Goal: Information Seeking & Learning: Learn about a topic

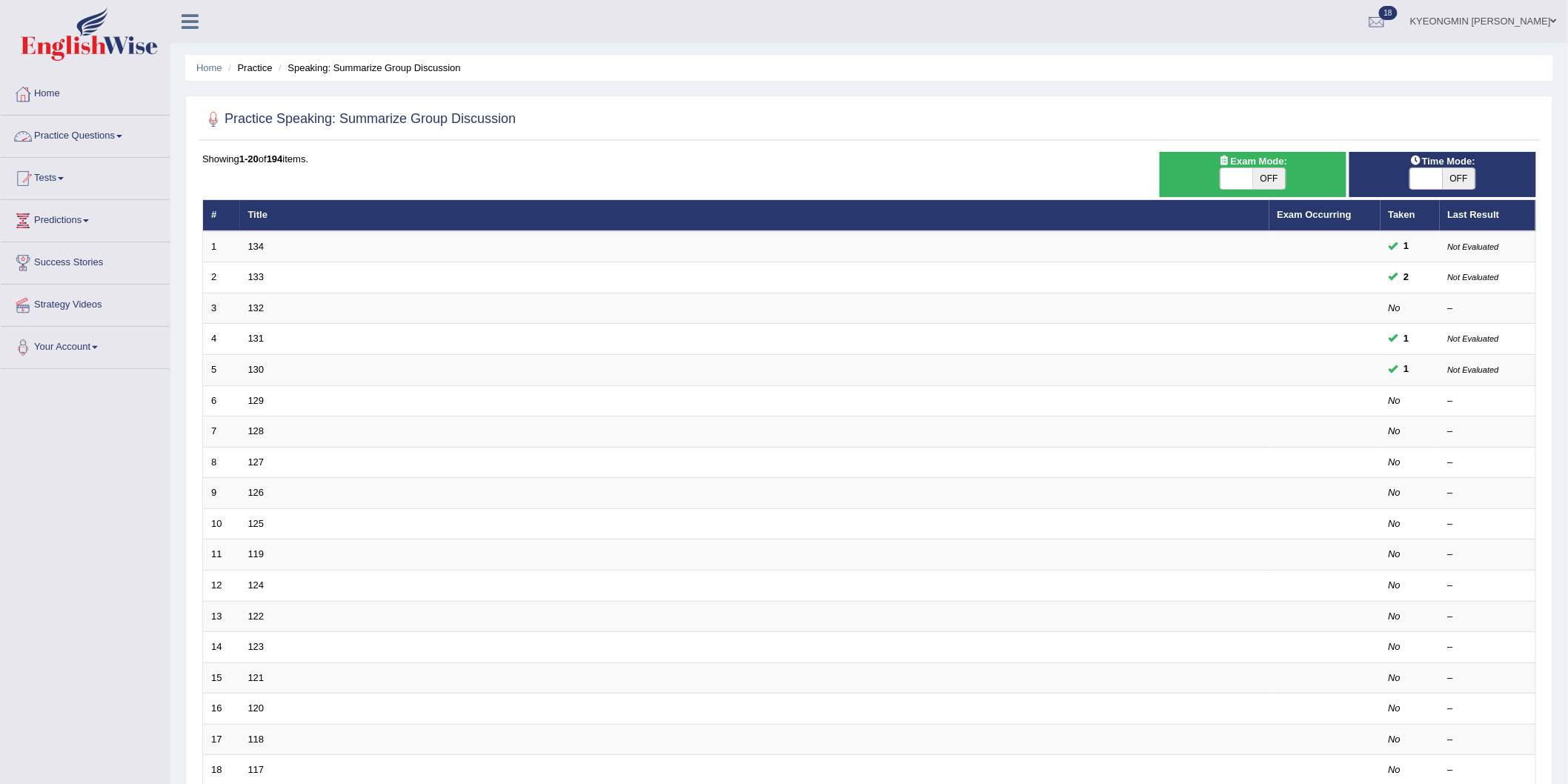
click at [83, 135] on link "Practice Questions" at bounding box center [85, 134] width 169 height 37
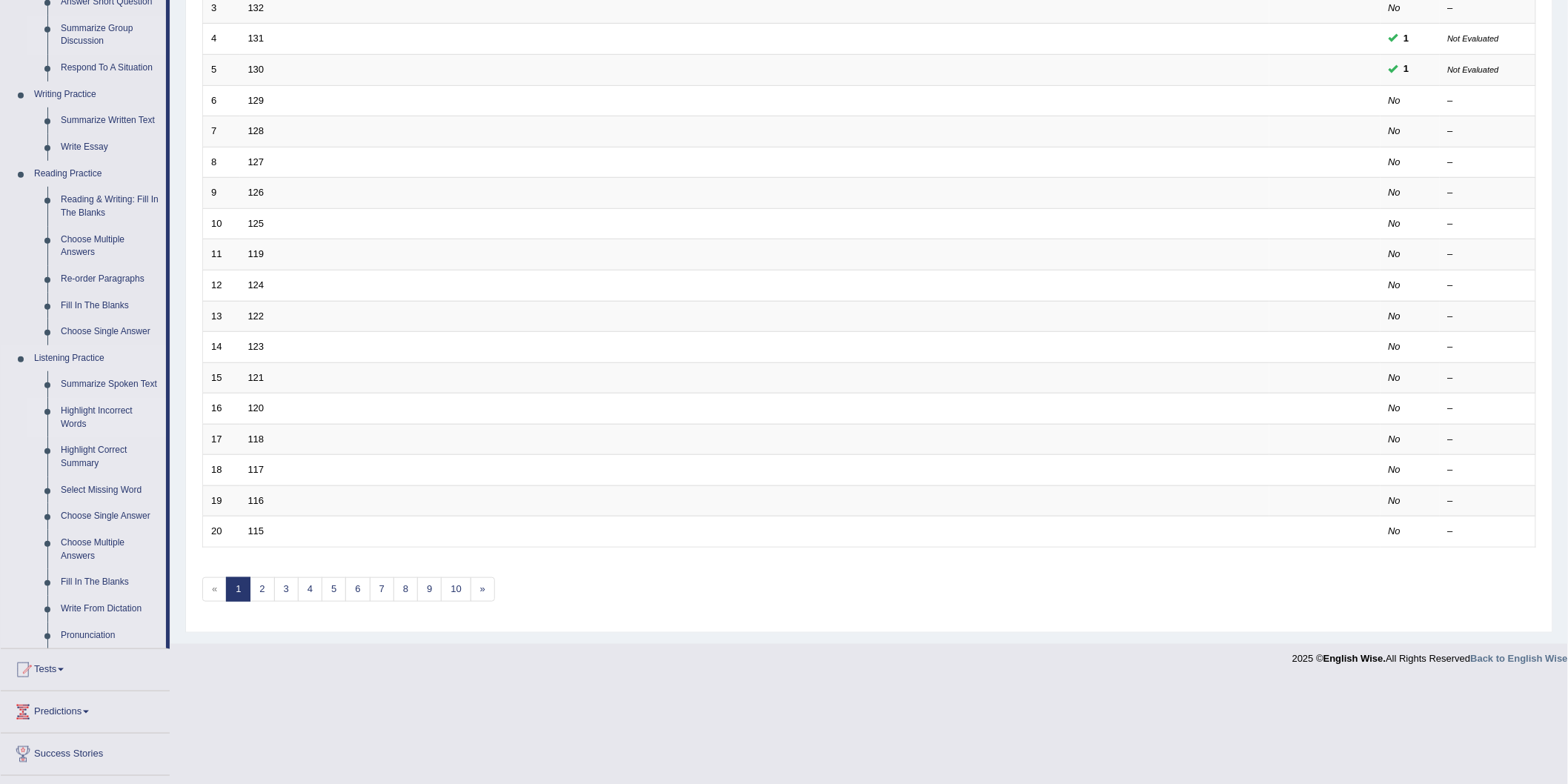
scroll to position [377, 0]
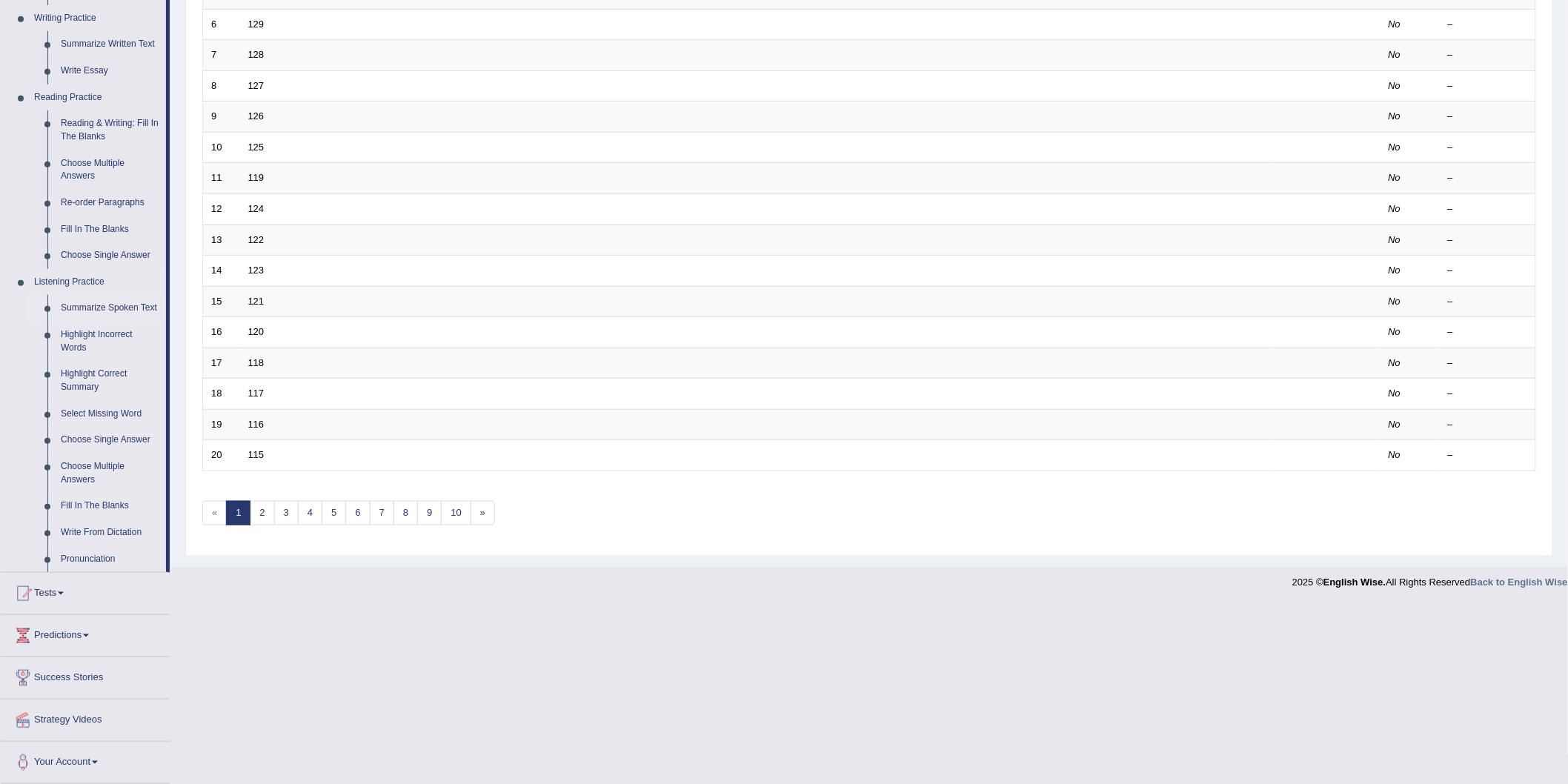
click at [109, 305] on link "Summarize Spoken Text" at bounding box center [109, 309] width 112 height 27
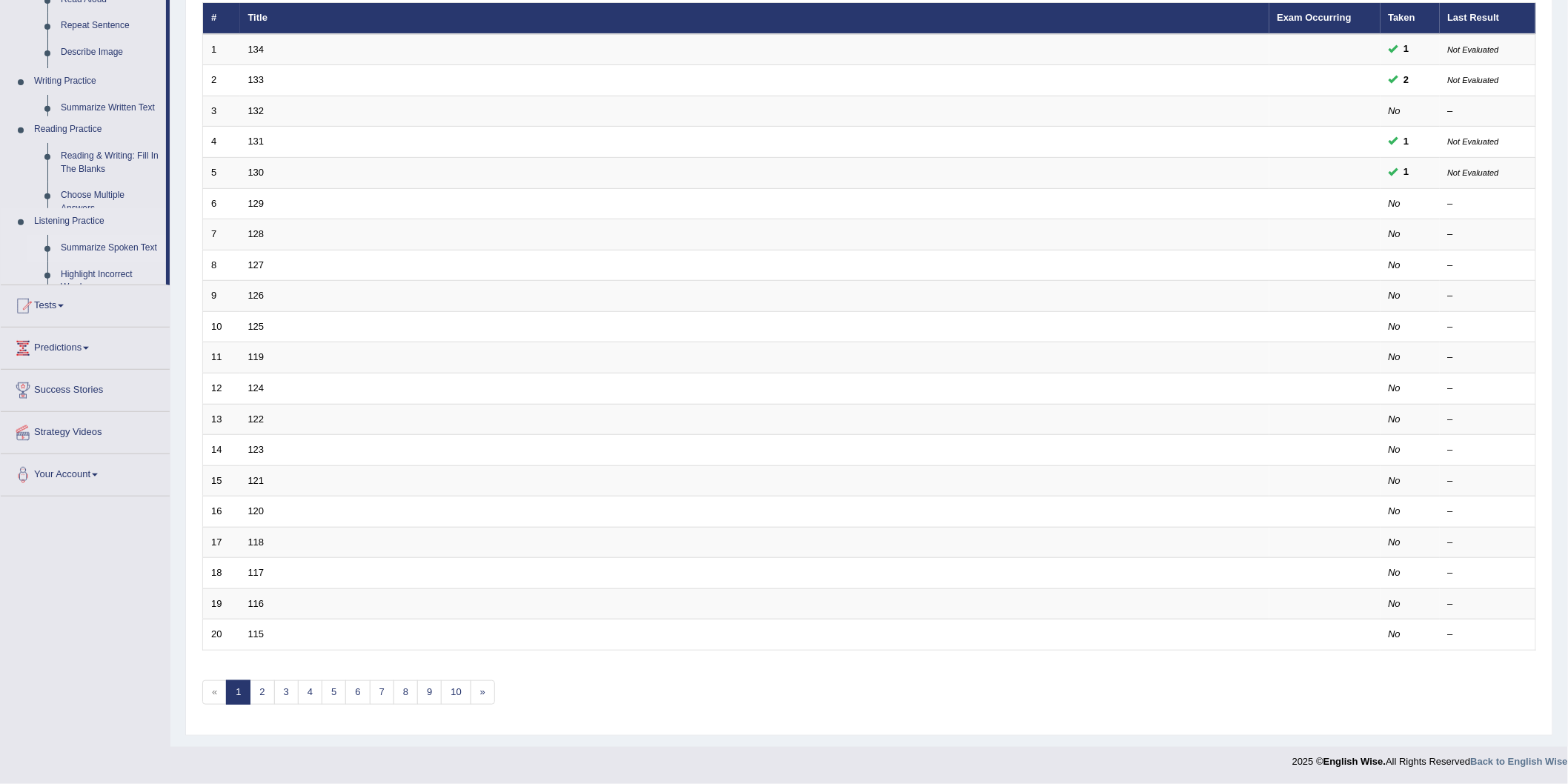
scroll to position [196, 0]
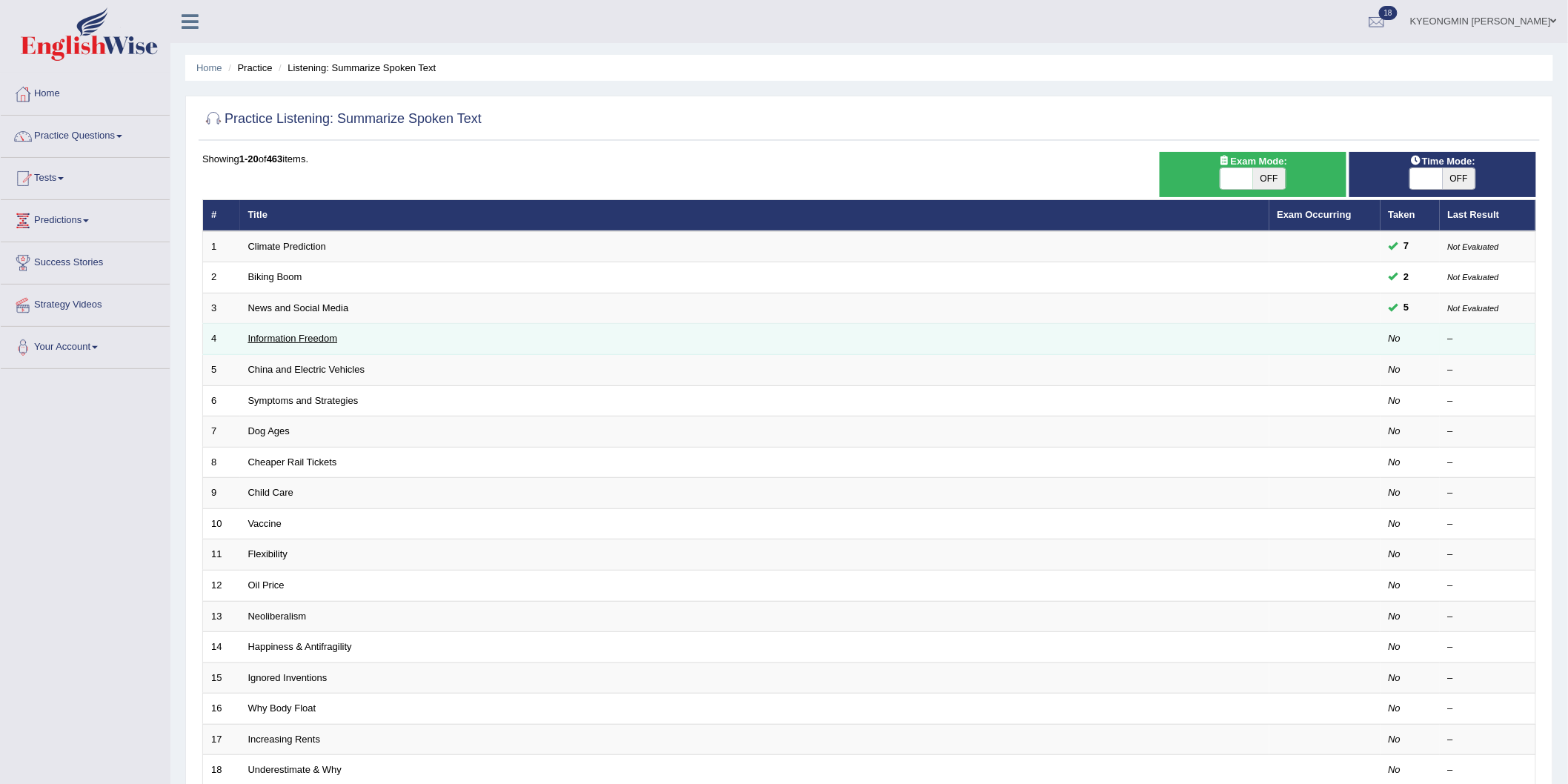
click at [268, 339] on link "Information Freedom" at bounding box center [293, 338] width 90 height 11
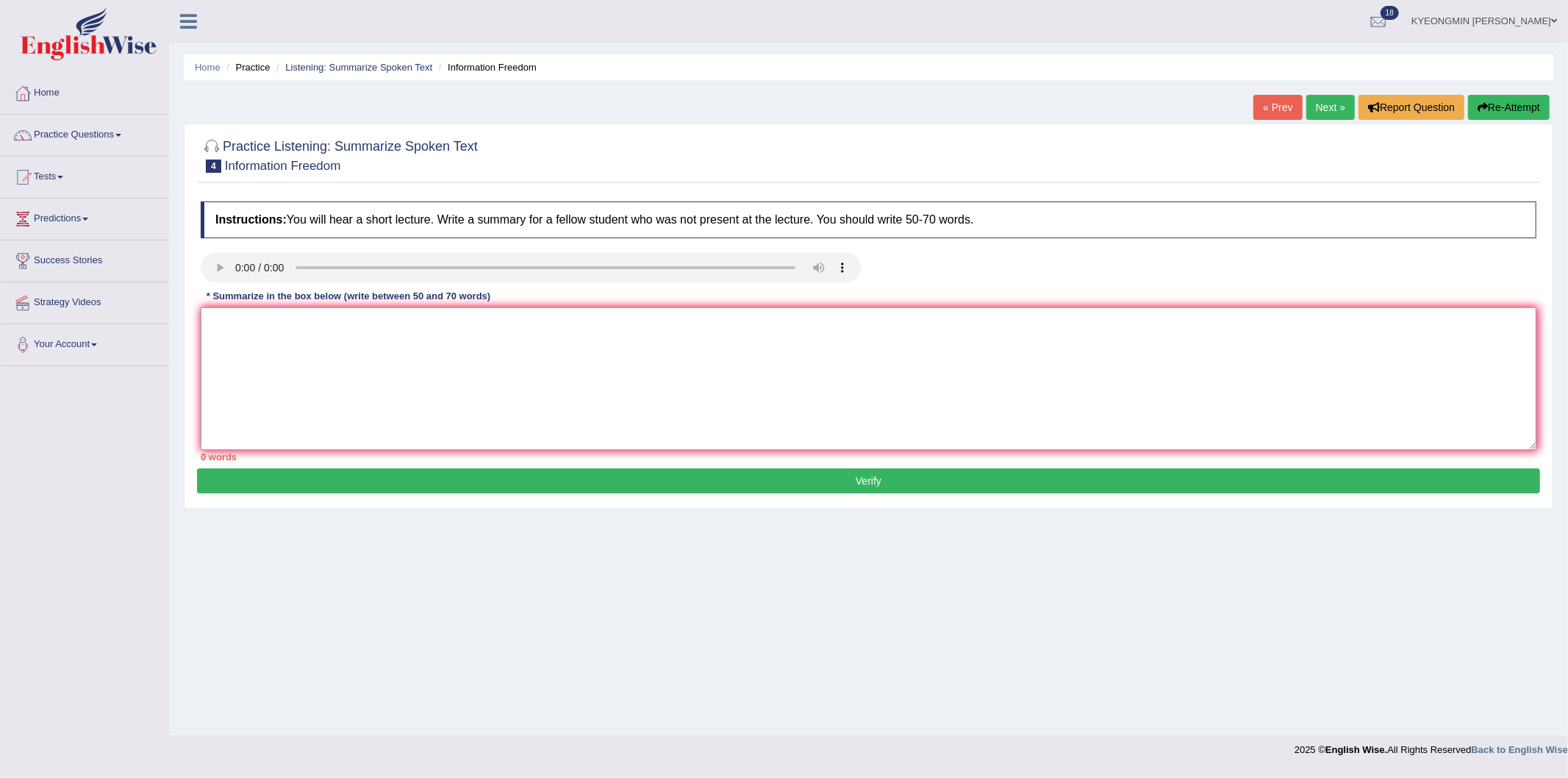
click at [287, 353] on textarea at bounding box center [868, 378] width 1336 height 142
type textarea "t"
click at [349, 378] on textarea "The lecture was indicated on information. It began by discussing core points li…" at bounding box center [868, 378] width 1336 height 142
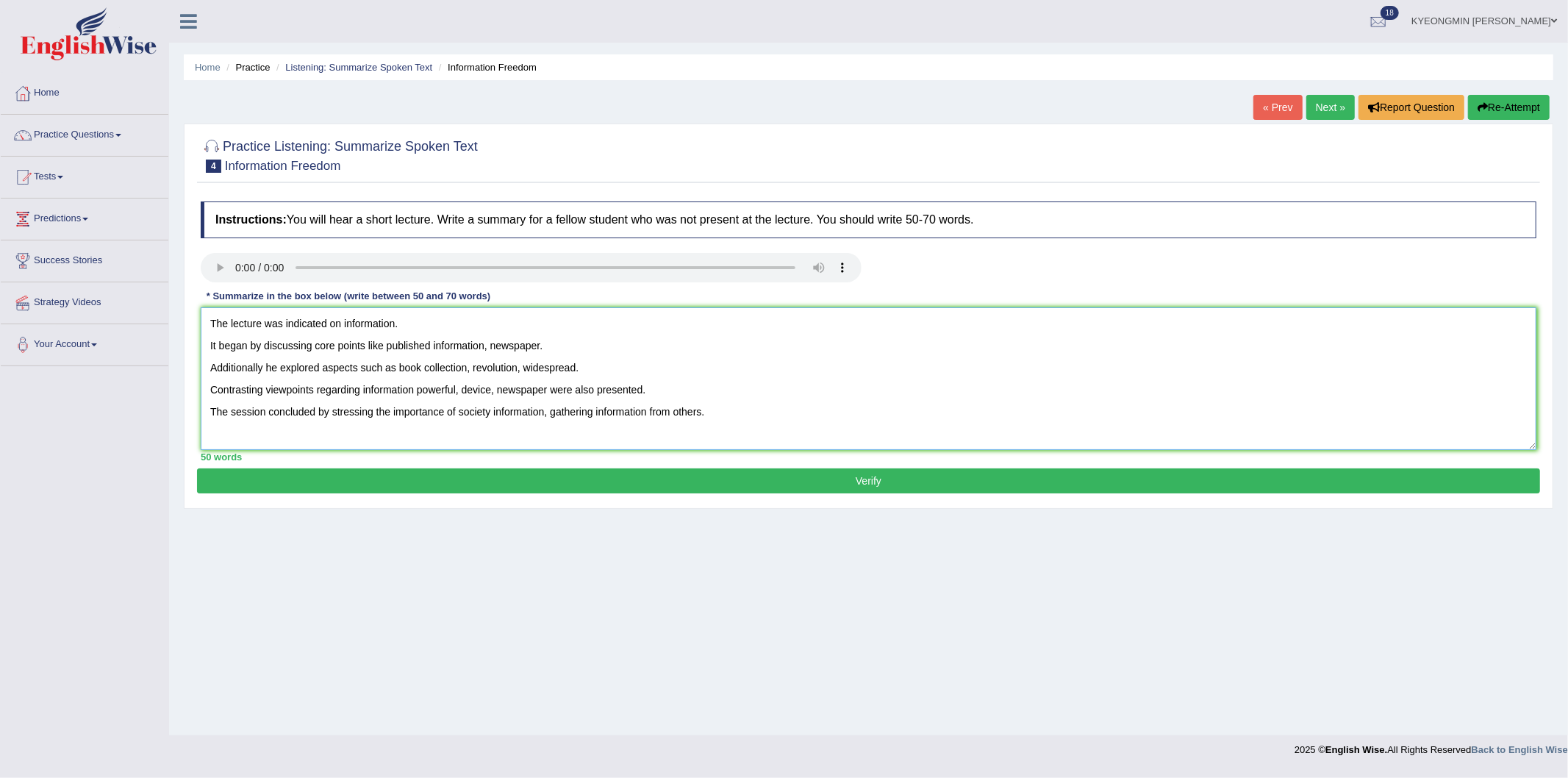
type textarea "The lecture was indicated on information. It began by discussing core points li…"
click at [517, 476] on button "Verify" at bounding box center [868, 481] width 1343 height 25
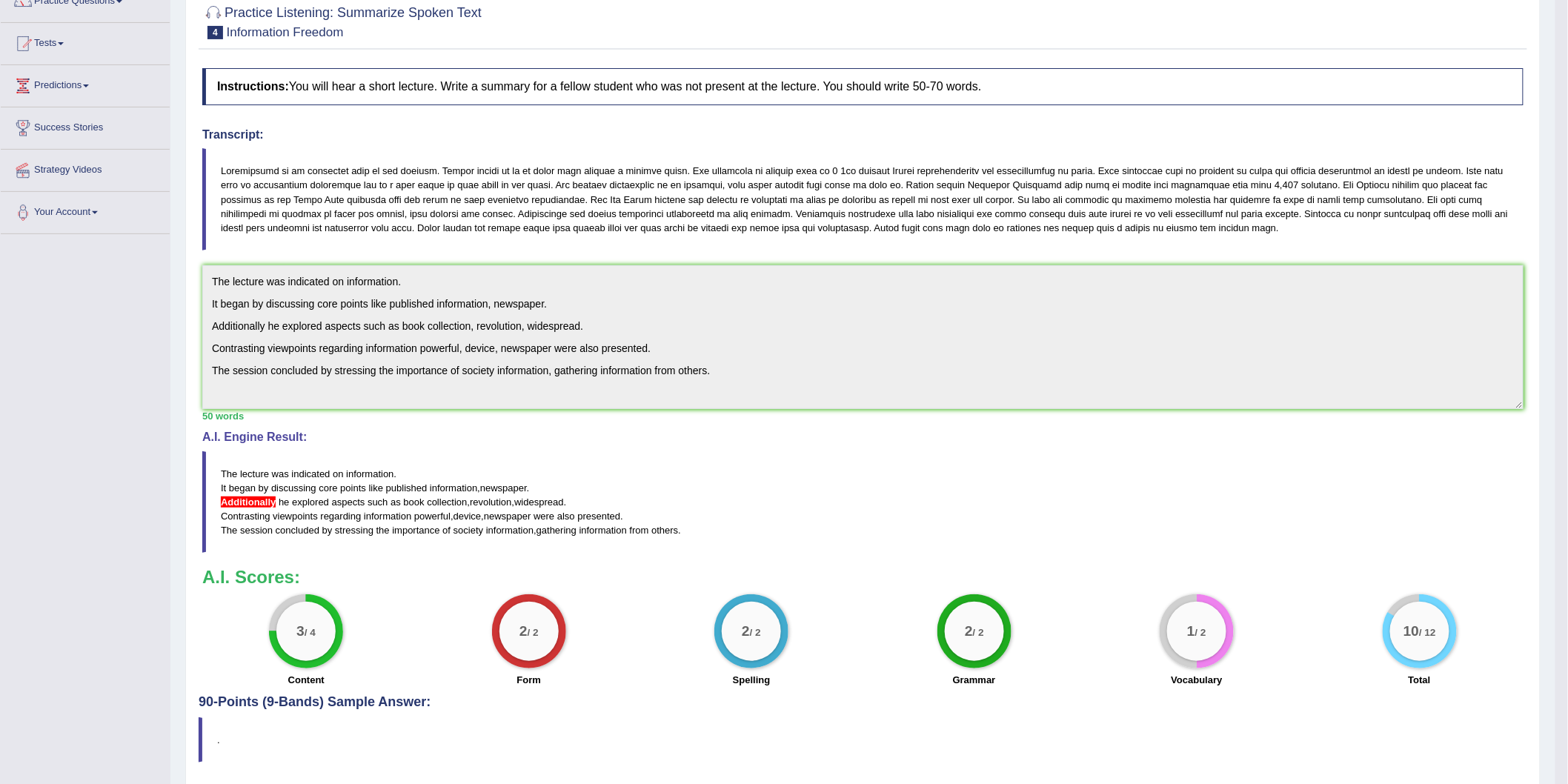
scroll to position [164, 0]
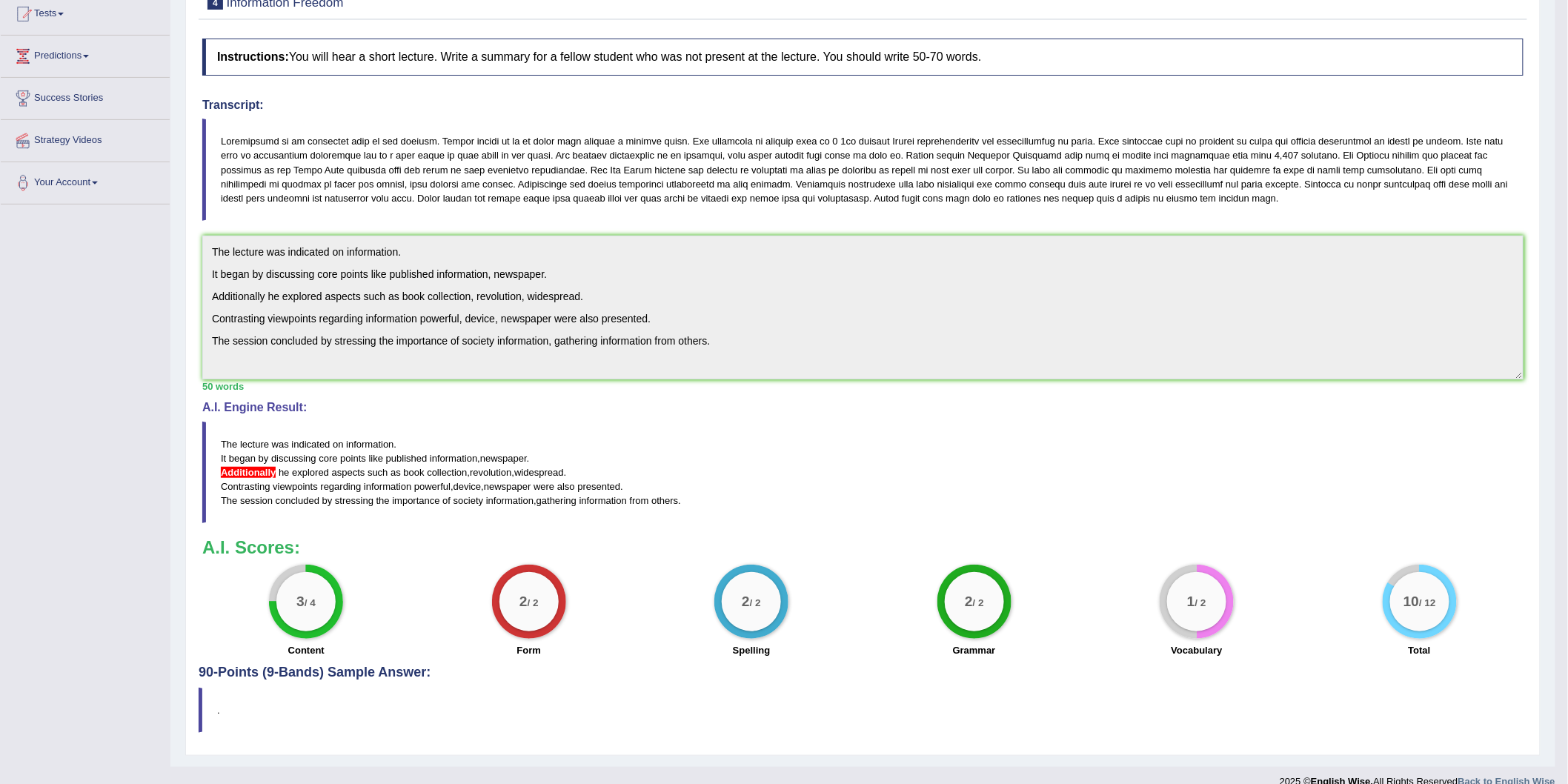
click at [720, 379] on div "50 words" at bounding box center [863, 387] width 1321 height 14
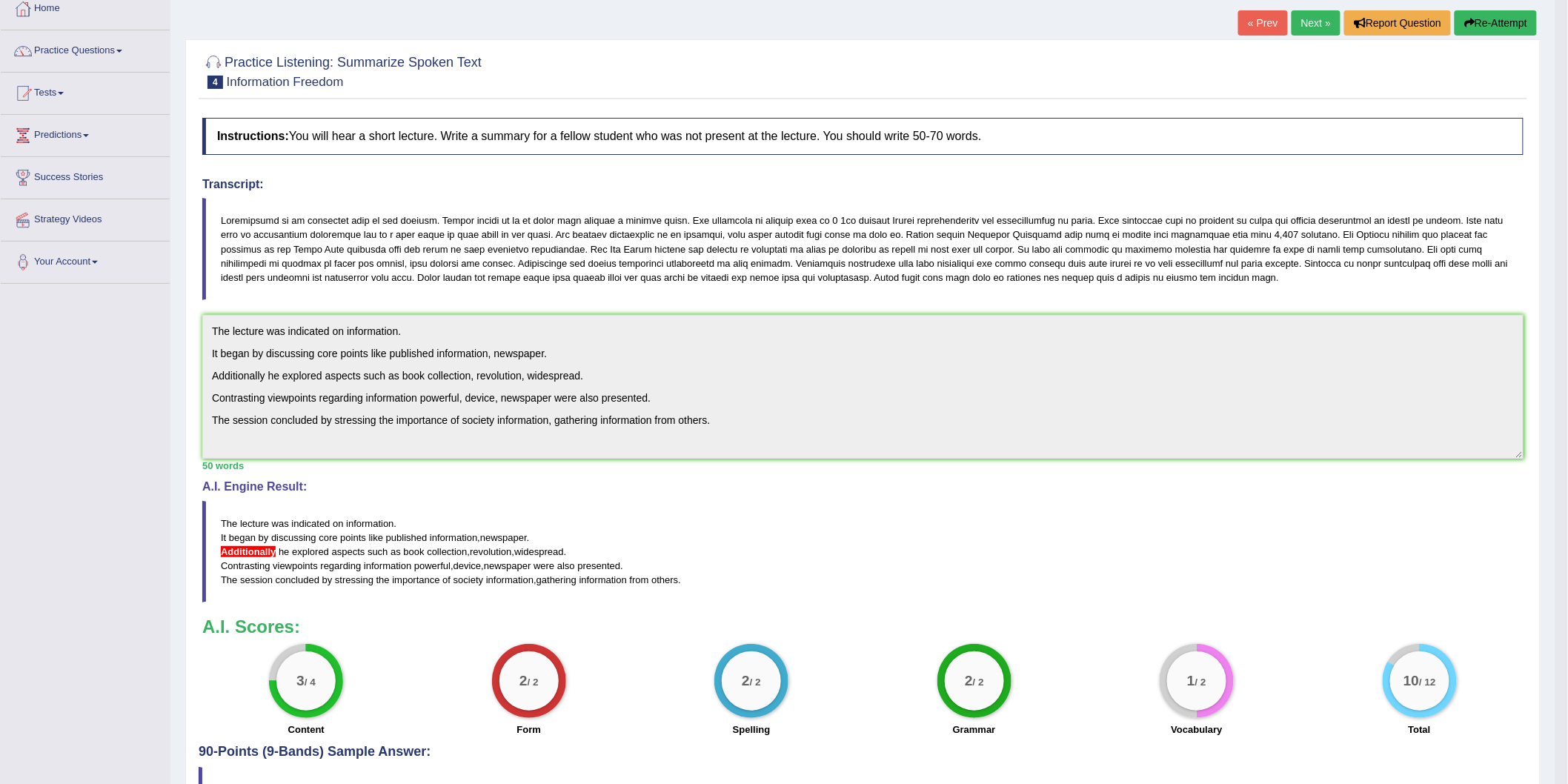
scroll to position [0, 0]
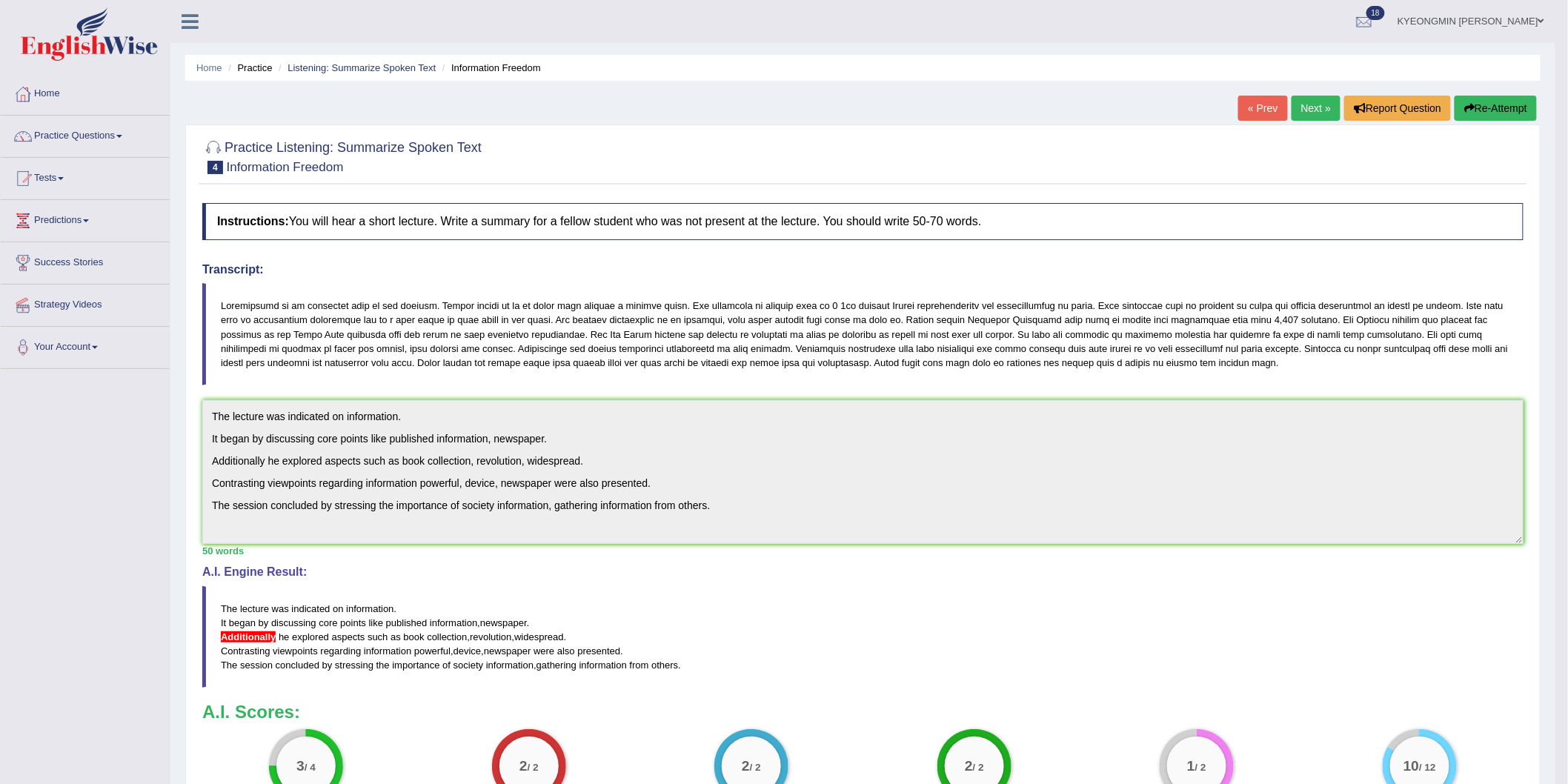
click at [1491, 112] on button "Re-Attempt" at bounding box center [1496, 109] width 83 height 25
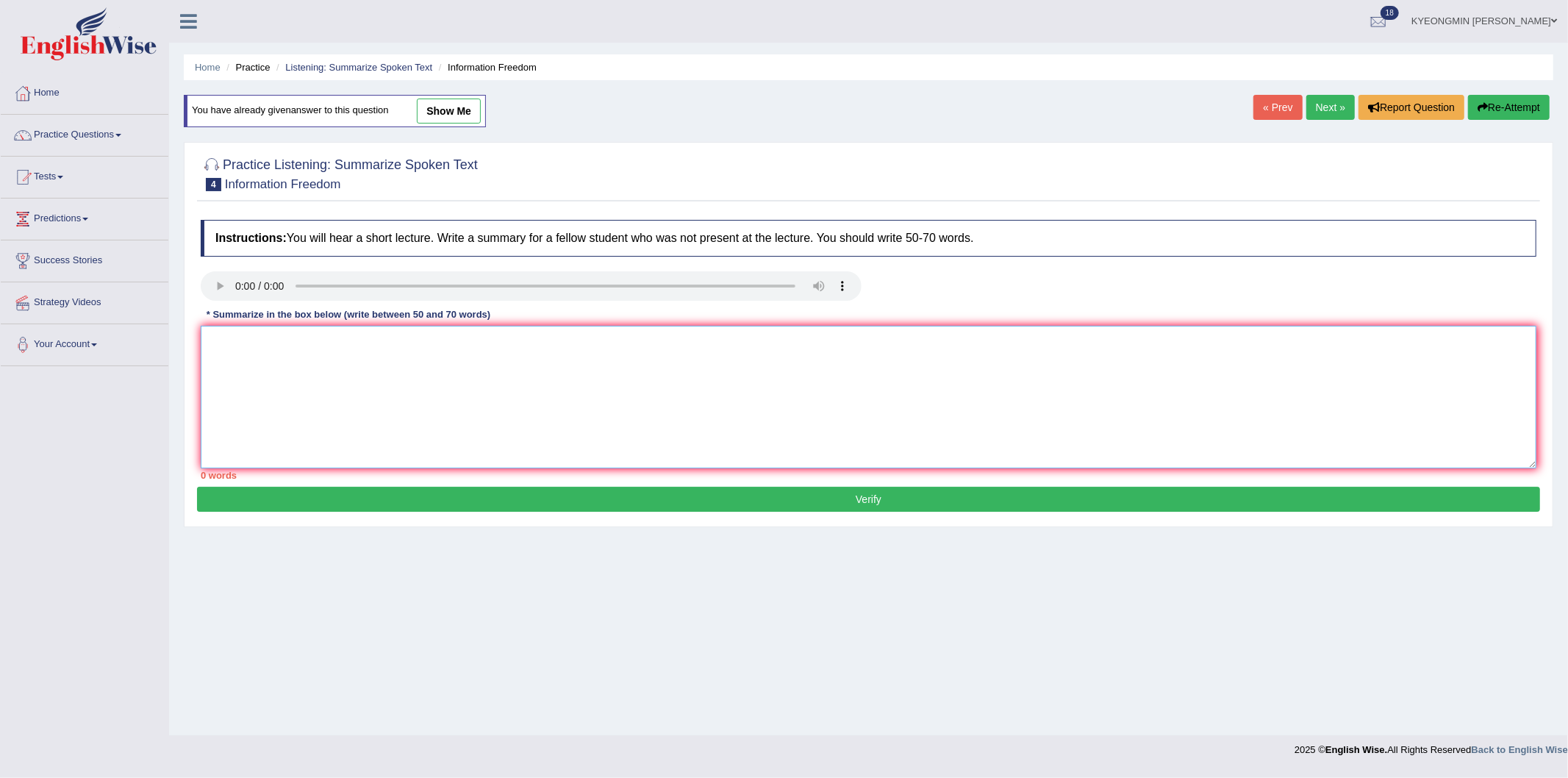
click at [234, 327] on textarea at bounding box center [868, 397] width 1336 height 142
paste textarea "The lecture was indicated on information. It began by discussing core points li…"
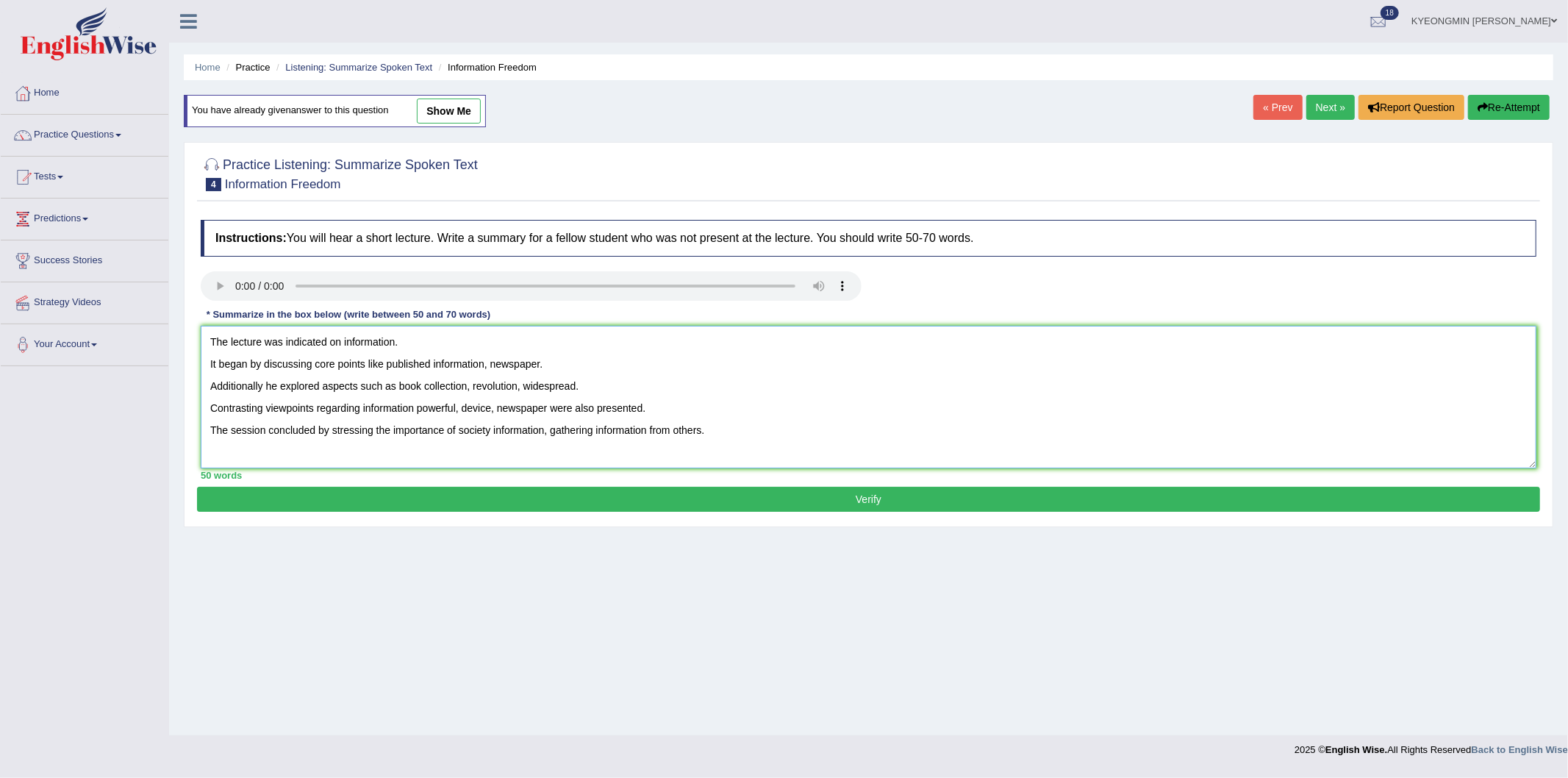
click at [262, 379] on textarea "The lecture was indicated on information. It began by discussing core points li…" at bounding box center [868, 397] width 1336 height 142
type textarea "The lecture was indicated on information. It began by discussing core points li…"
click at [677, 504] on button "Verify" at bounding box center [868, 499] width 1343 height 25
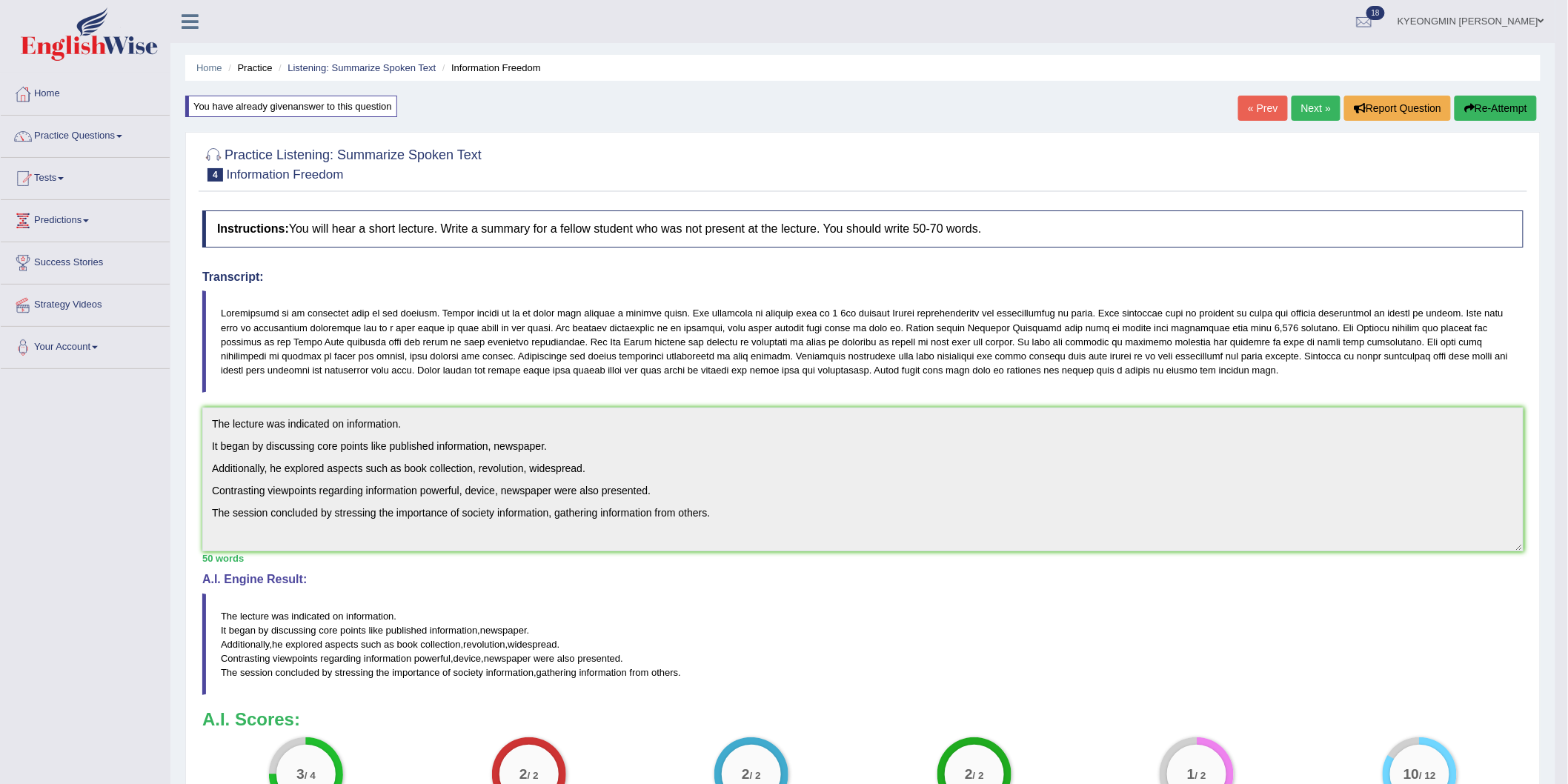
click at [1523, 113] on button "Re-Attempt" at bounding box center [1496, 109] width 83 height 25
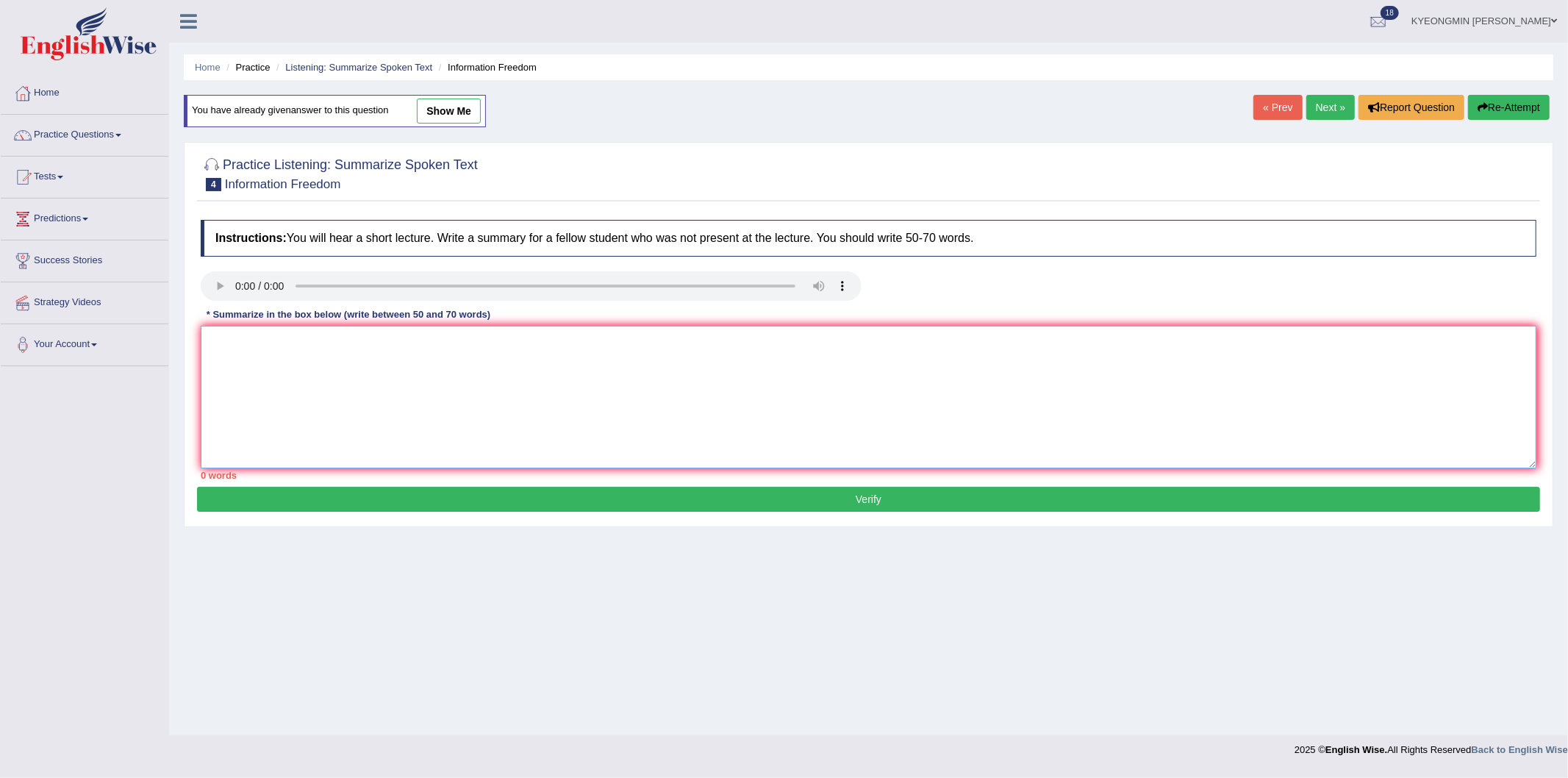
click at [663, 370] on textarea at bounding box center [868, 397] width 1336 height 142
paste textarea "The lecture was indicated on information. It began by discussing core points li…"
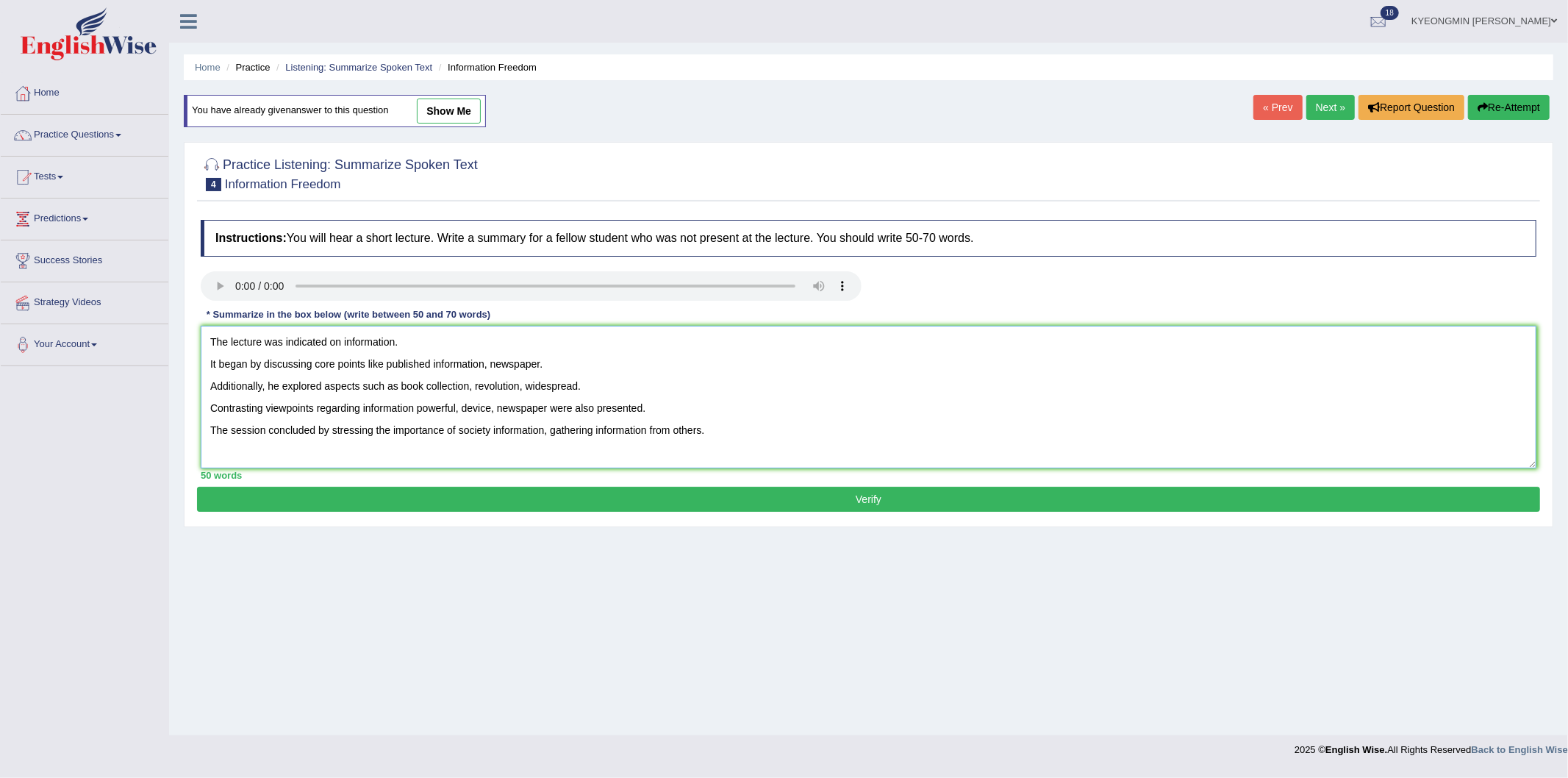
click at [719, 428] on textarea "The lecture was indicated on information. It began by discussing core points li…" at bounding box center [868, 397] width 1336 height 142
type textarea "The lecture was indicated on information. It began by discussing core points li…"
click at [794, 492] on button "Verify" at bounding box center [868, 499] width 1343 height 25
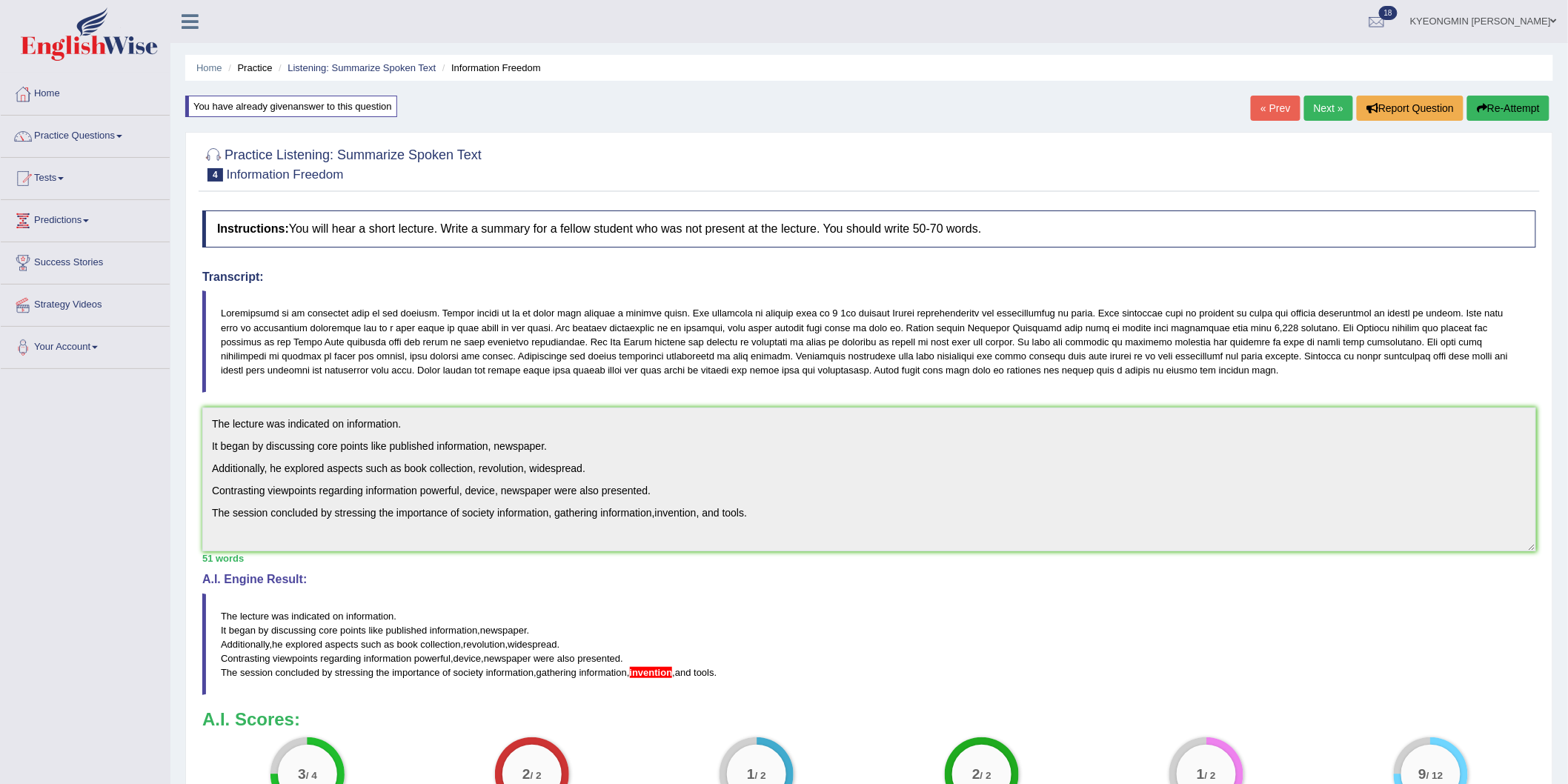
scroll to position [83, 0]
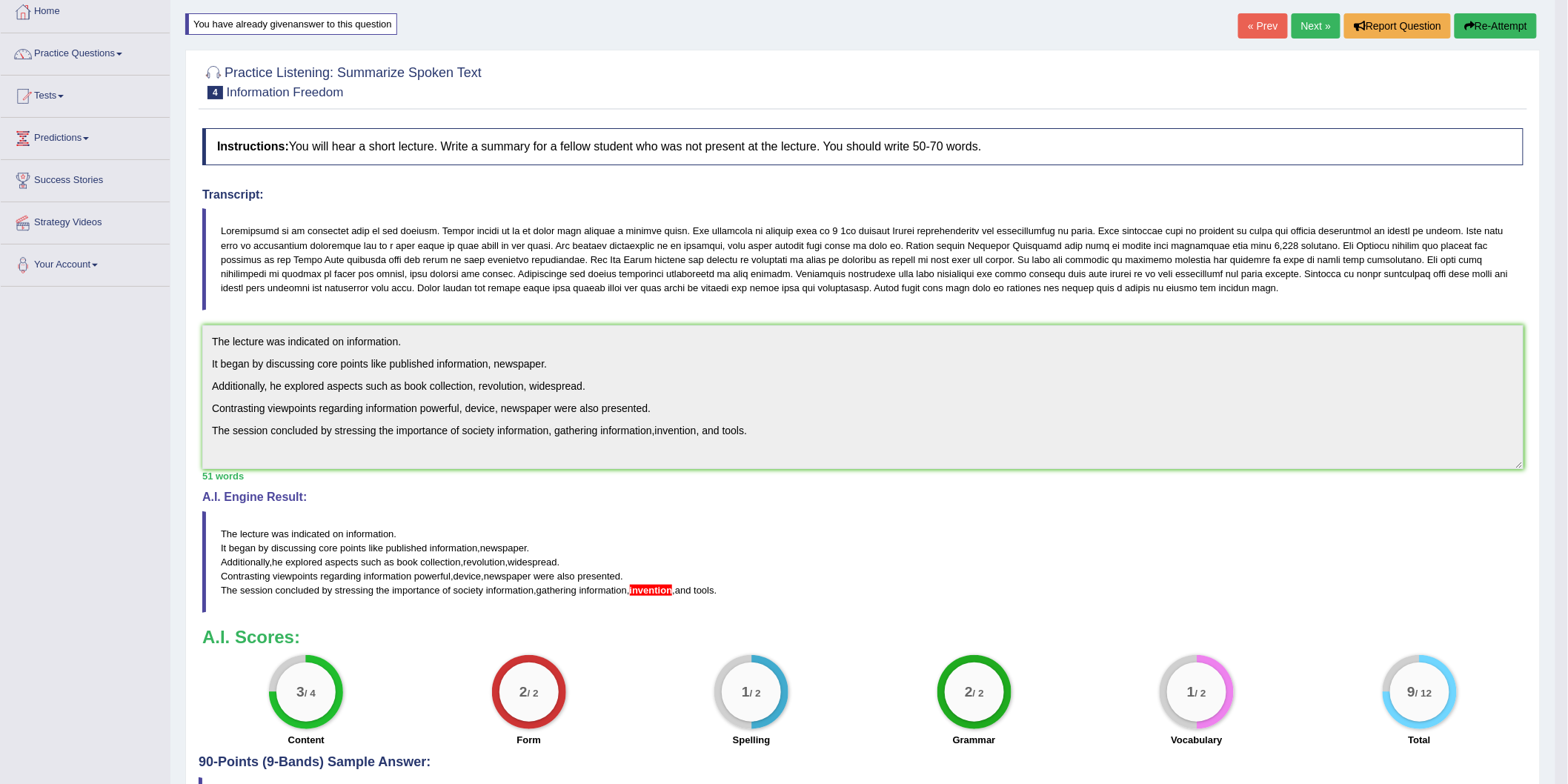
click at [1503, 28] on button "Re-Attempt" at bounding box center [1496, 26] width 83 height 25
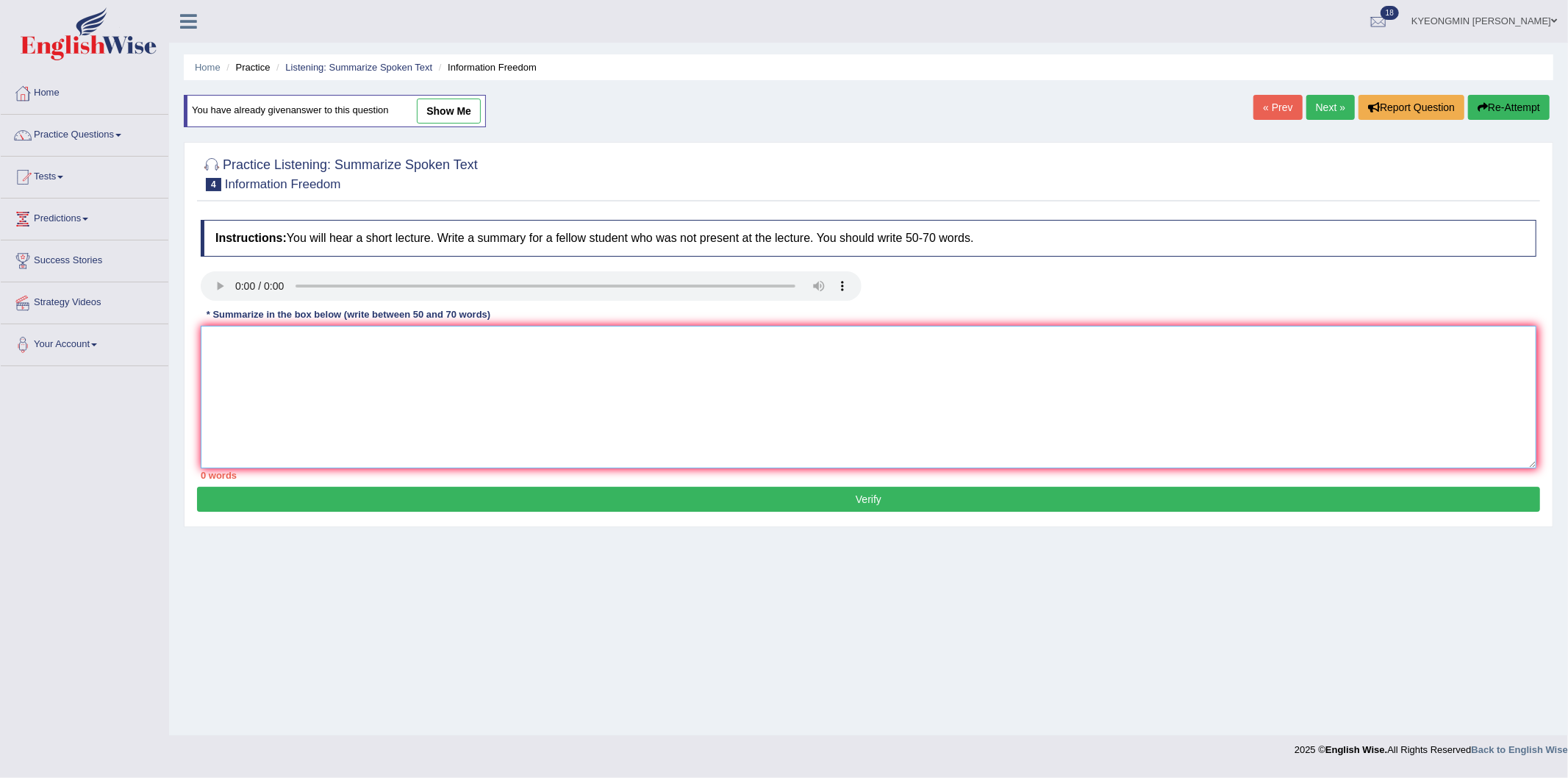
click at [912, 391] on textarea at bounding box center [868, 397] width 1336 height 142
paste textarea "The lecture was indicated on information. It began by discussing core points li…"
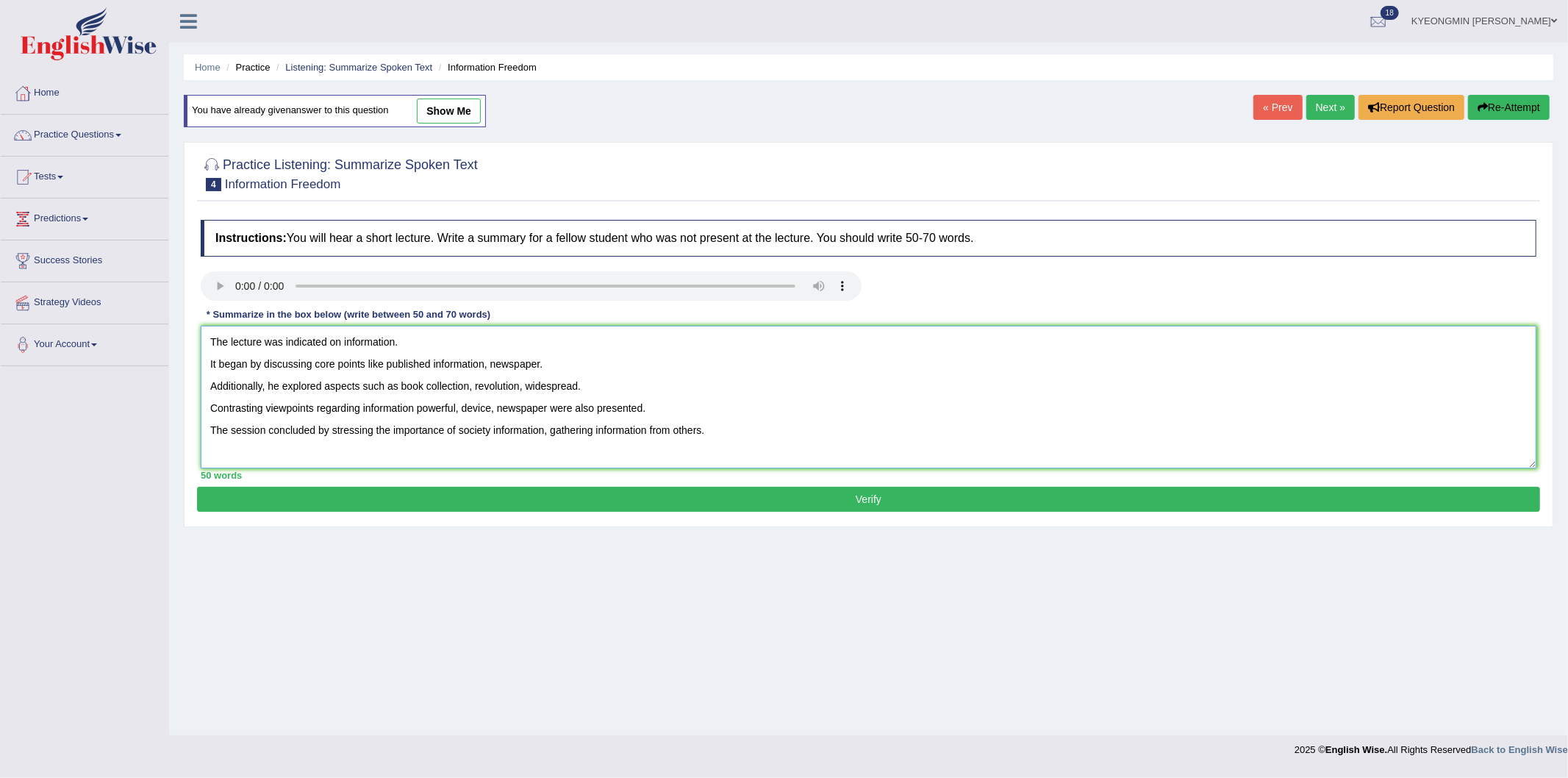
click at [549, 408] on textarea "The lecture was indicated on information. It began by discussing core points li…" at bounding box center [868, 397] width 1336 height 142
type textarea "The lecture was indicated on information. It began by discussing core points li…"
click at [608, 494] on button "Verify" at bounding box center [868, 499] width 1343 height 25
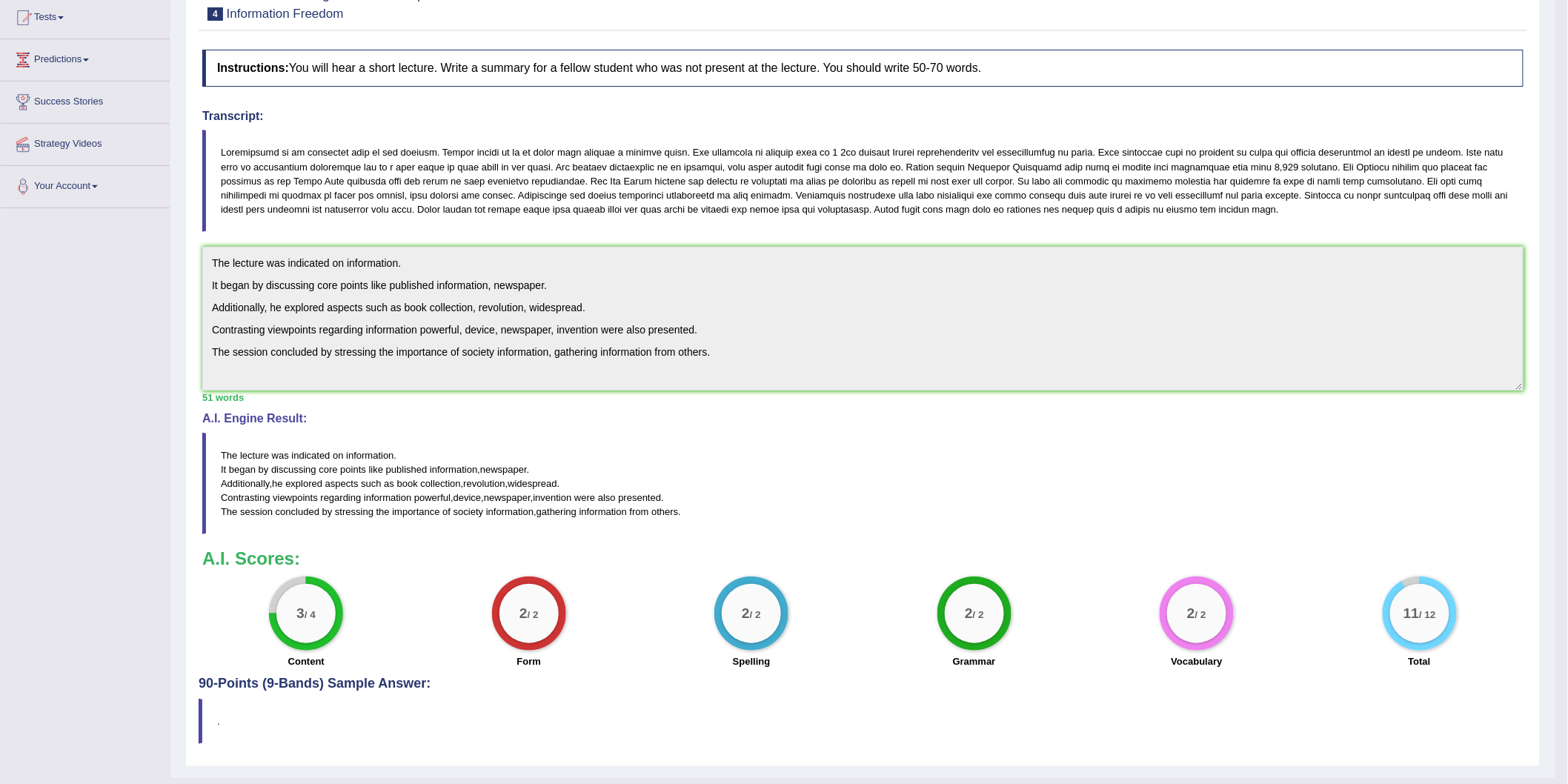
scroll to position [190, 0]
